Goal: Check status: Check status

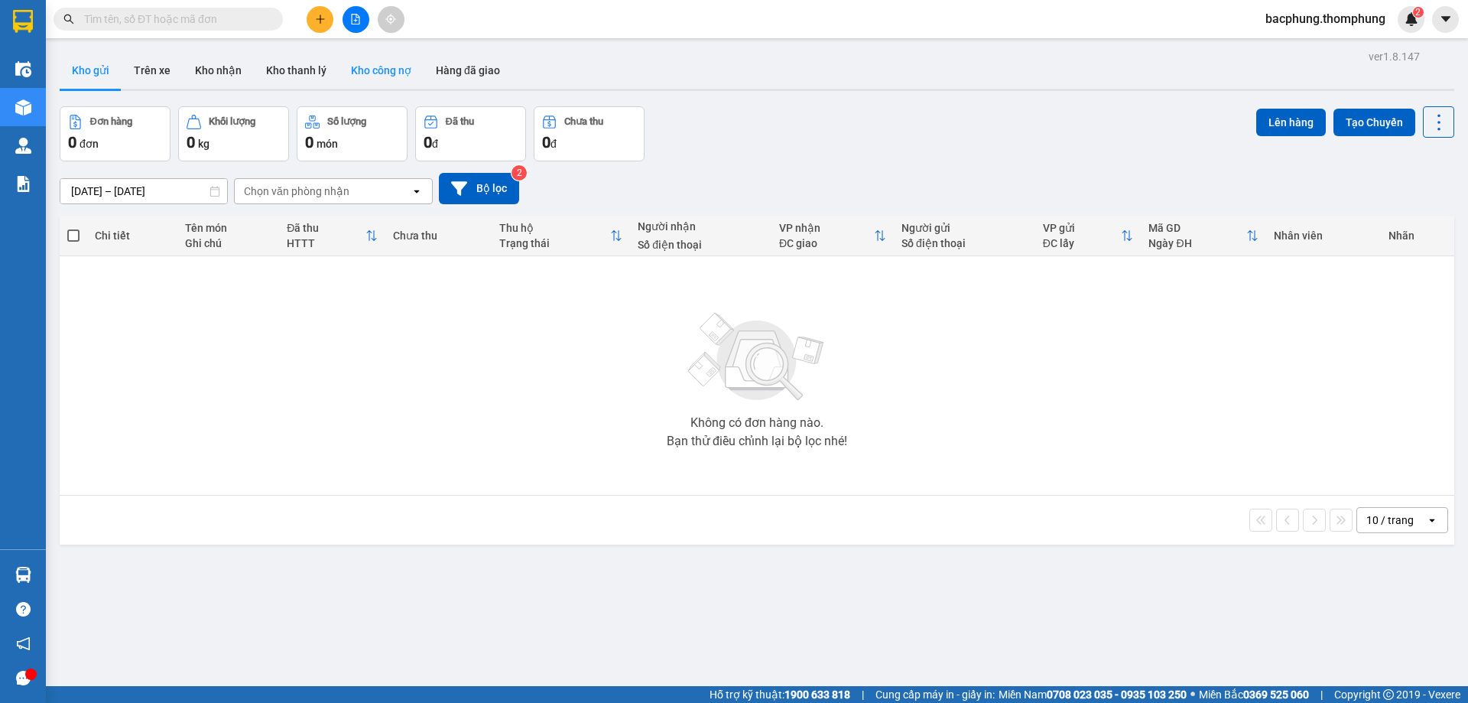
click at [357, 18] on icon "file-add" at bounding box center [355, 19] width 11 height 11
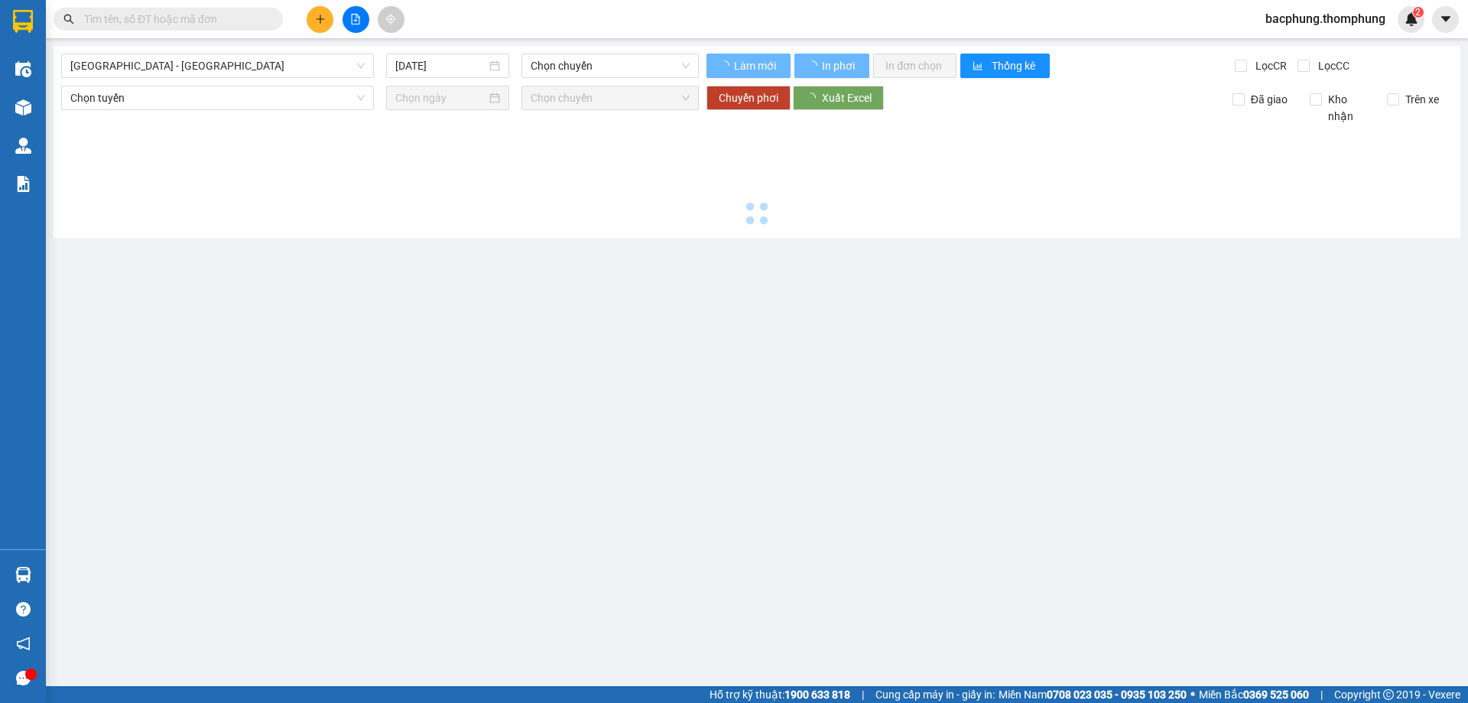
click at [357, 18] on icon "file-add" at bounding box center [355, 19] width 11 height 11
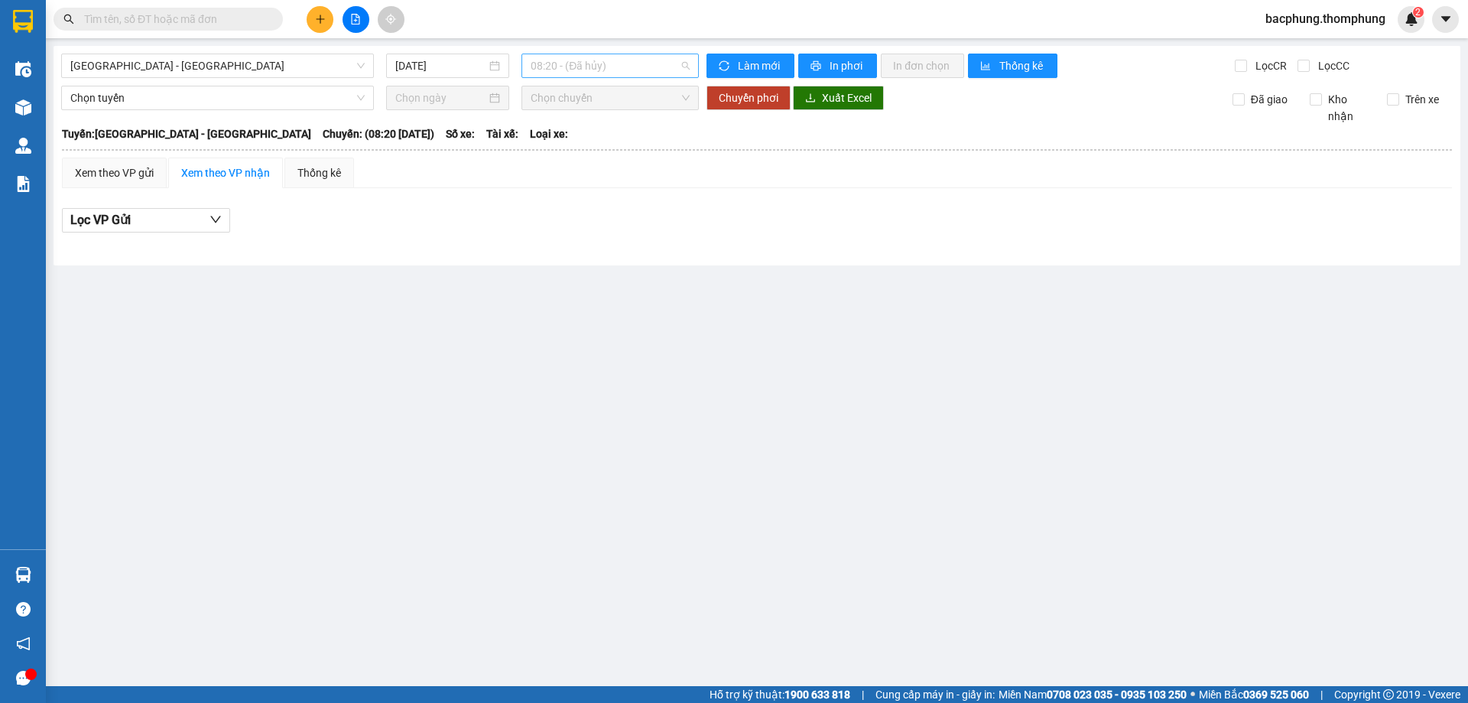
click at [558, 65] on span "08:20 - (Đã hủy)" at bounding box center [610, 65] width 159 height 23
click at [548, 194] on div "13:30" at bounding box center [590, 194] width 119 height 17
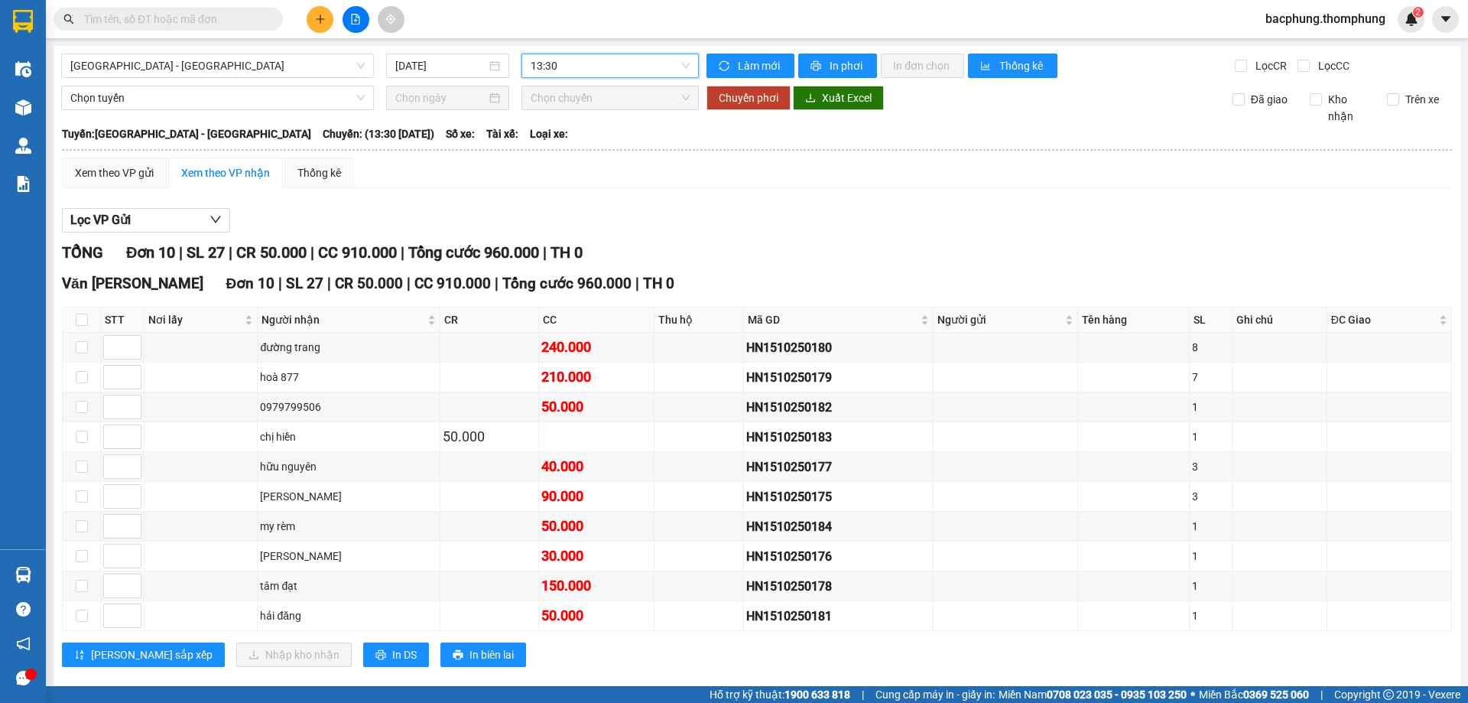
click at [576, 65] on span "13:30" at bounding box center [610, 65] width 159 height 23
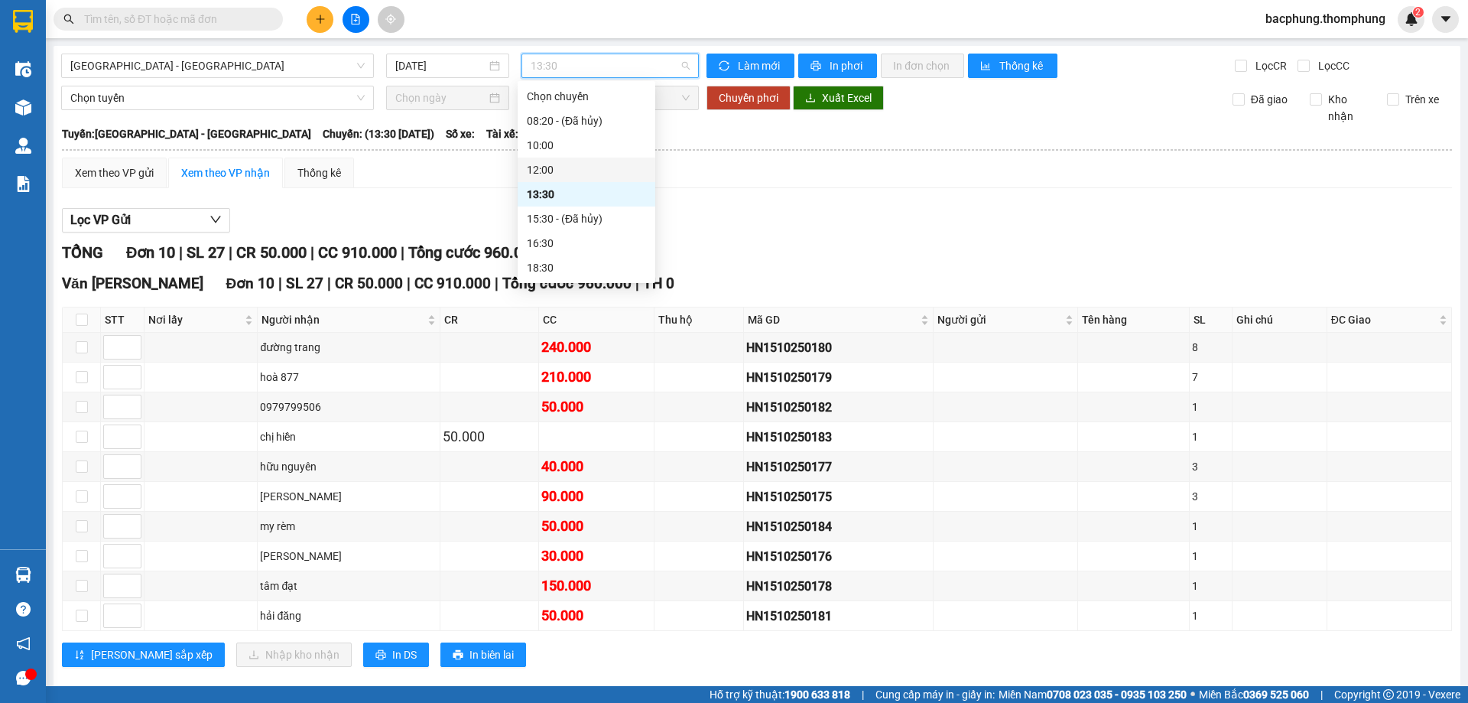
click at [566, 168] on div "12:00" at bounding box center [586, 169] width 119 height 17
